Goal: Task Accomplishment & Management: Complete application form

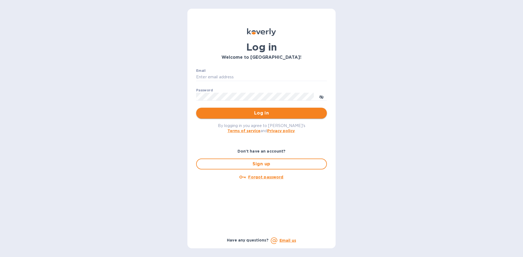
type input "LAYLA@SKYFLOORINGUSA.COM"
click at [255, 111] on span "Log in" at bounding box center [262, 113] width 122 height 7
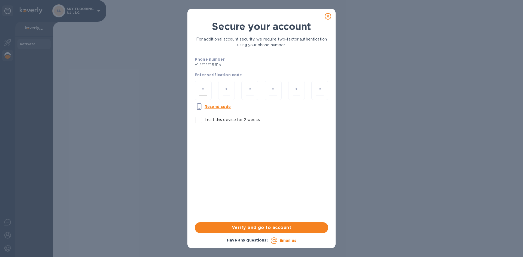
click at [201, 90] on input "number" at bounding box center [203, 91] width 8 height 10
type input "7"
type input "8"
type input "4"
type input "7"
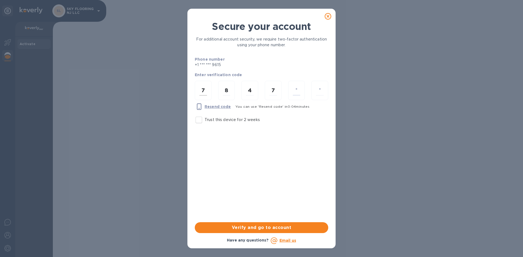
type input "4"
type input "3"
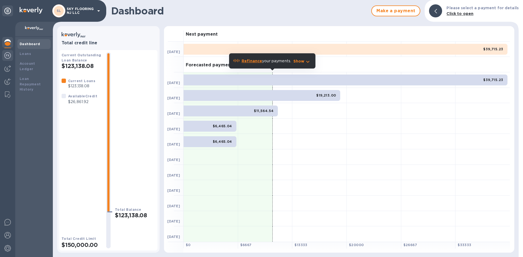
click at [10, 57] on img at bounding box center [7, 55] width 7 height 7
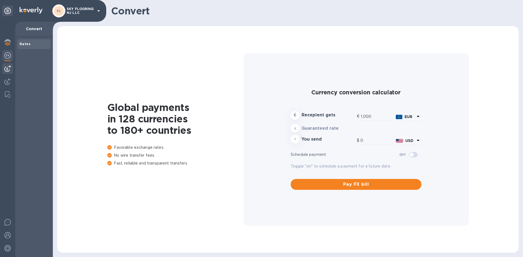
click at [9, 65] on div at bounding box center [7, 68] width 11 height 11
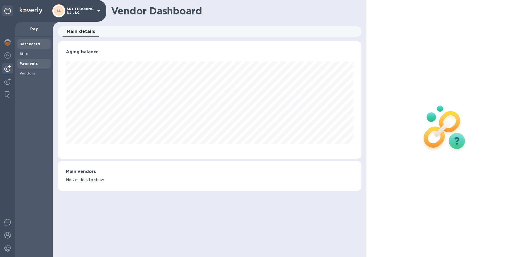
scroll to position [118, 304]
click at [22, 63] on b "Payments" at bounding box center [29, 64] width 18 height 4
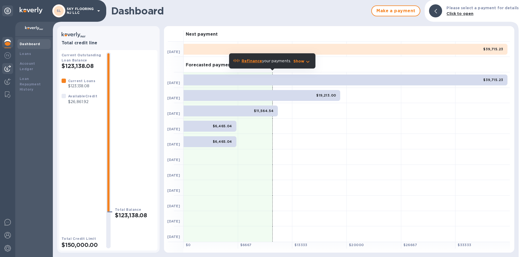
click at [10, 72] on div at bounding box center [7, 68] width 11 height 11
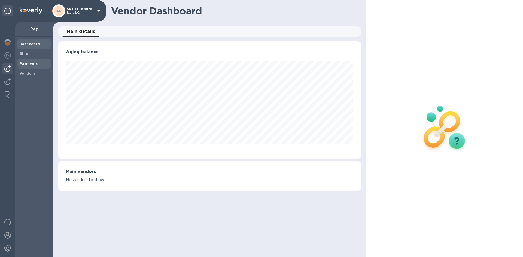
scroll to position [118, 304]
click at [23, 62] on b "Payments" at bounding box center [29, 64] width 18 height 4
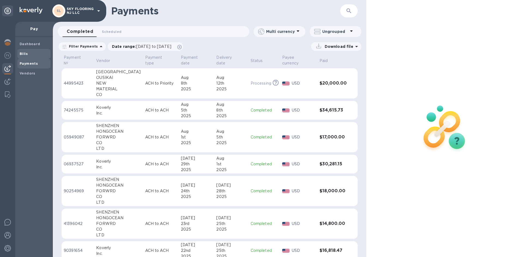
click at [26, 55] on b "Bills" at bounding box center [24, 54] width 8 height 4
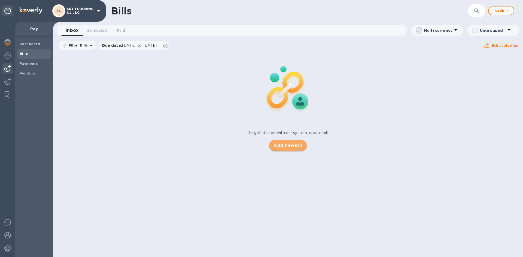
click at [300, 147] on span "Add new bill" at bounding box center [288, 145] width 29 height 7
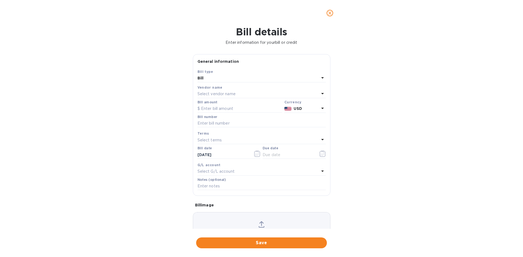
click at [236, 96] on p "Select vendor name" at bounding box center [217, 94] width 38 height 6
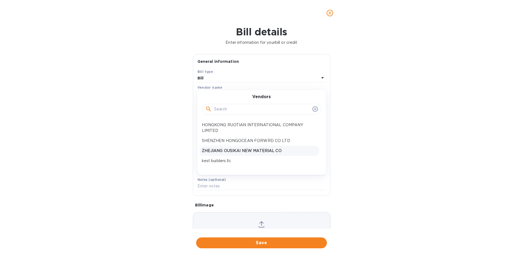
click at [236, 149] on p "ZHEJIANG OUSIKAI NEW MATERIAL CO" at bounding box center [259, 151] width 115 height 6
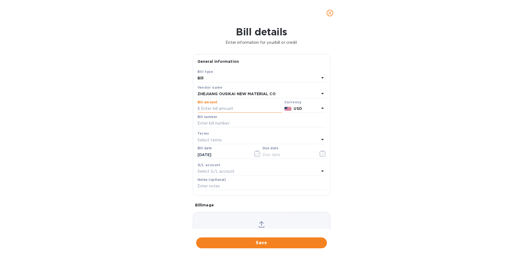
click at [237, 110] on input "text" at bounding box center [240, 109] width 85 height 8
paste input "23,500"
type input "23,500"
click at [238, 125] on input "text" at bounding box center [262, 124] width 128 height 8
click at [156, 183] on div "Bill details Enter information for your bill or credit General information Save…" at bounding box center [261, 141] width 523 height 231
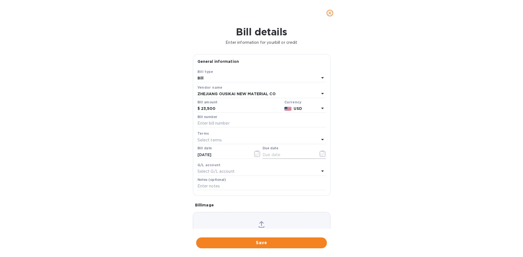
click at [280, 155] on input "text" at bounding box center [288, 155] width 51 height 8
click at [320, 157] on icon "button" at bounding box center [323, 154] width 6 height 7
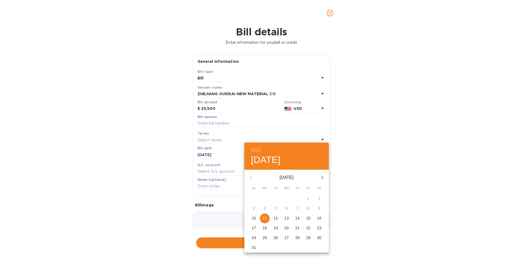
click at [266, 221] on p "11" at bounding box center [265, 218] width 4 height 5
type input "08/11/2025"
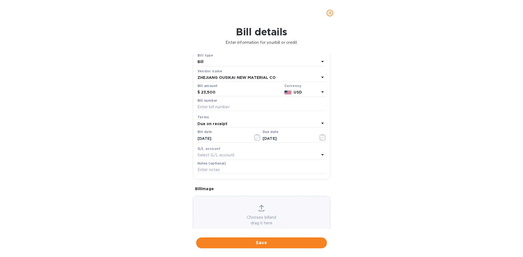
scroll to position [29, 0]
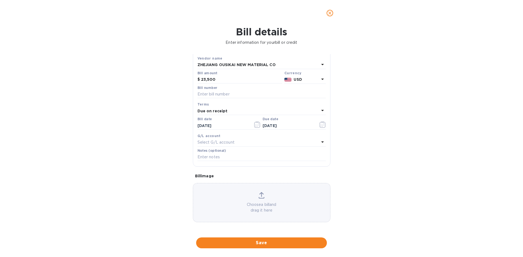
click at [315, 63] on div "ZHEJIANG OUSIKAI NEW MATERIAL CO" at bounding box center [259, 65] width 122 height 8
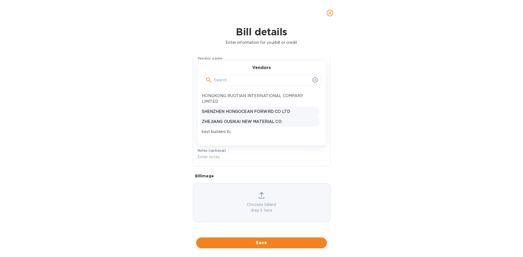
click at [293, 114] on p "SHENZHEN HONGOCEAN FORWRD CO LTD" at bounding box center [259, 112] width 115 height 6
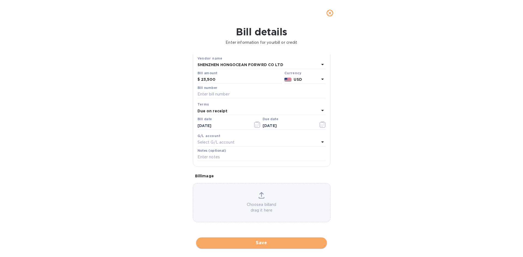
click at [304, 238] on button "Save" at bounding box center [261, 243] width 131 height 11
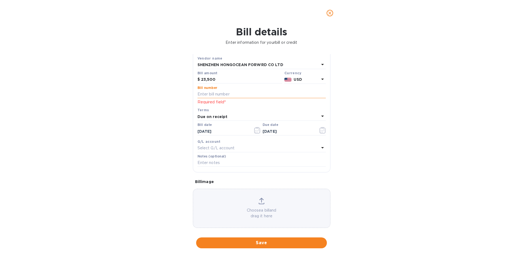
click at [247, 94] on input "text" at bounding box center [262, 94] width 128 height 8
click at [244, 96] on input "text" at bounding box center [262, 94] width 128 height 8
paste input "HO250617015"
click at [261, 94] on input "HO250617015 HO250617015" at bounding box center [262, 94] width 128 height 8
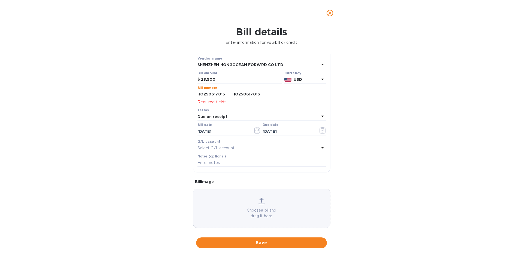
click at [230, 96] on input "HO250617015 HO250617016" at bounding box center [262, 94] width 128 height 8
type input "HO250617015 HO250617016"
click at [245, 248] on button "Save" at bounding box center [261, 243] width 131 height 11
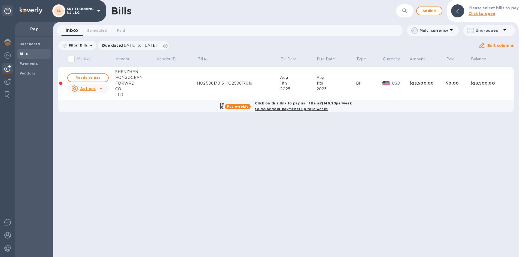
click at [286, 104] on b "Click on this link to pay as little as $146.30 per week to delay your payments …" at bounding box center [303, 106] width 97 height 10
click at [295, 102] on b "Click on this link to pay as little as $146.30 per week to delay your payments …" at bounding box center [303, 106] width 97 height 10
checkbox input "true"
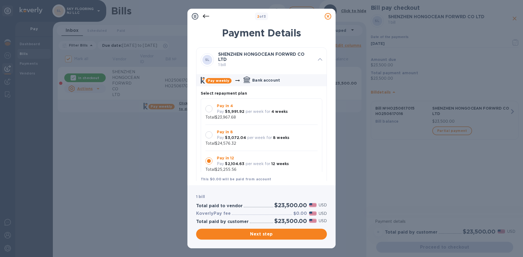
scroll to position [5, 0]
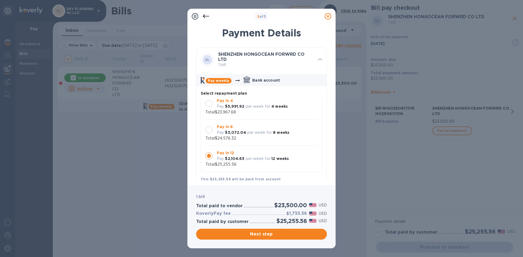
click at [261, 109] on p "per week for" at bounding box center [258, 107] width 25 height 6
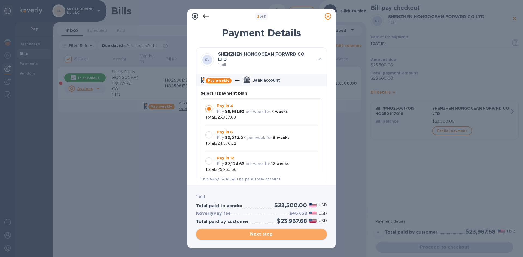
click at [284, 236] on span "Next step" at bounding box center [262, 234] width 122 height 7
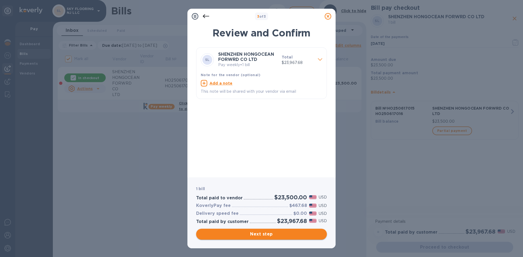
click at [297, 237] on span "Next step" at bounding box center [262, 234] width 122 height 7
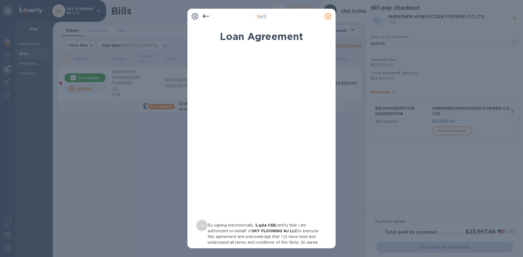
click at [203, 225] on input "By signing electronically, I Layla CEE certify that I am authorized on behalf o…" at bounding box center [201, 225] width 11 height 11
checkbox input "true"
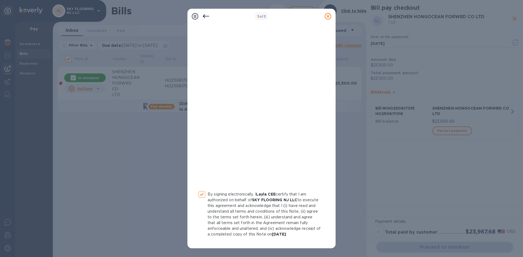
scroll to position [53, 0]
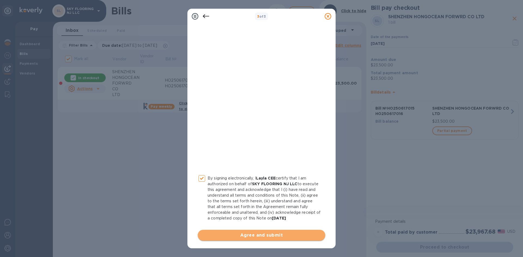
click at [263, 231] on button "Agree and submit" at bounding box center [262, 235] width 128 height 11
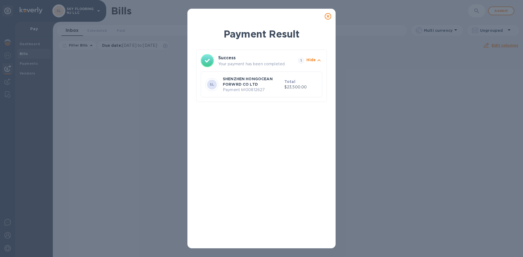
click at [320, 60] on icon "button" at bounding box center [318, 60] width 3 height 2
click at [221, 129] on div "Payment Result Success Your payment has been completed. 1 Hide SL SHENZHEN HONG…" at bounding box center [261, 135] width 131 height 217
click at [329, 16] on icon at bounding box center [328, 16] width 7 height 7
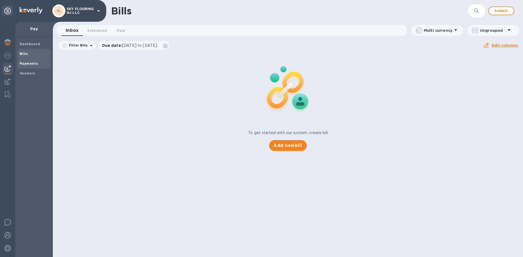
click at [38, 62] on span "Payments" at bounding box center [34, 63] width 29 height 5
